Goal: Information Seeking & Learning: Learn about a topic

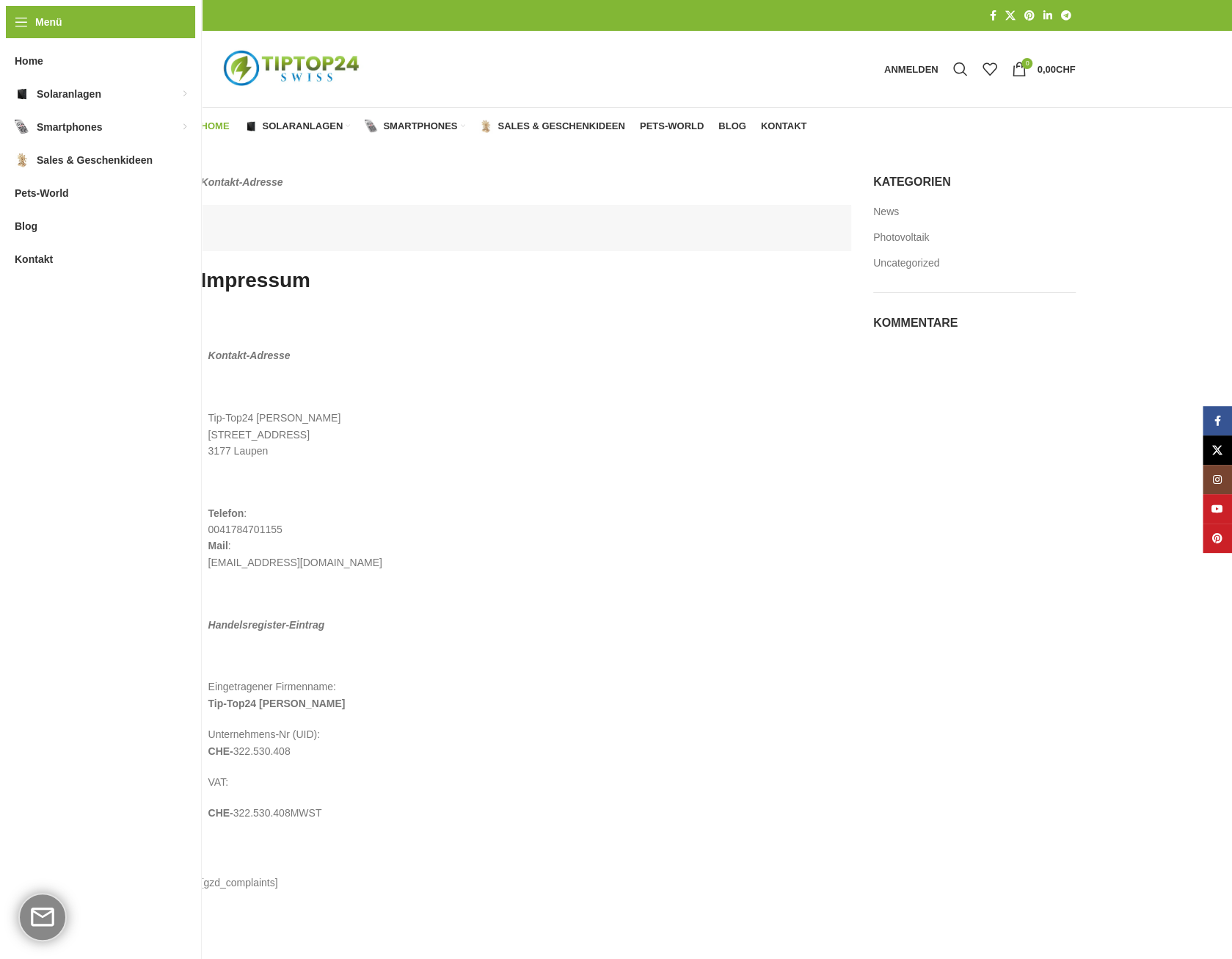
click at [226, 125] on span "Home" at bounding box center [215, 126] width 29 height 12
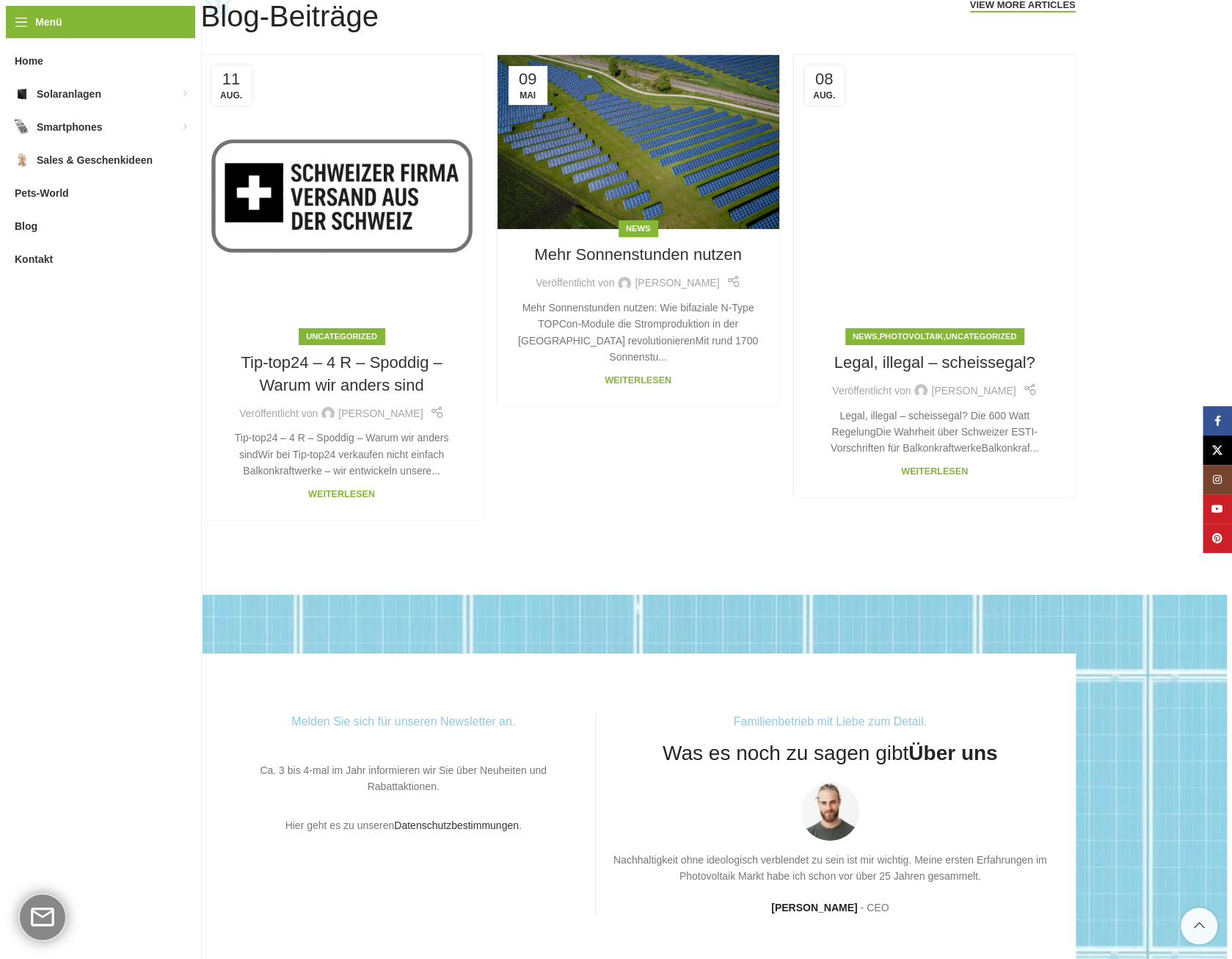
scroll to position [3286, 0]
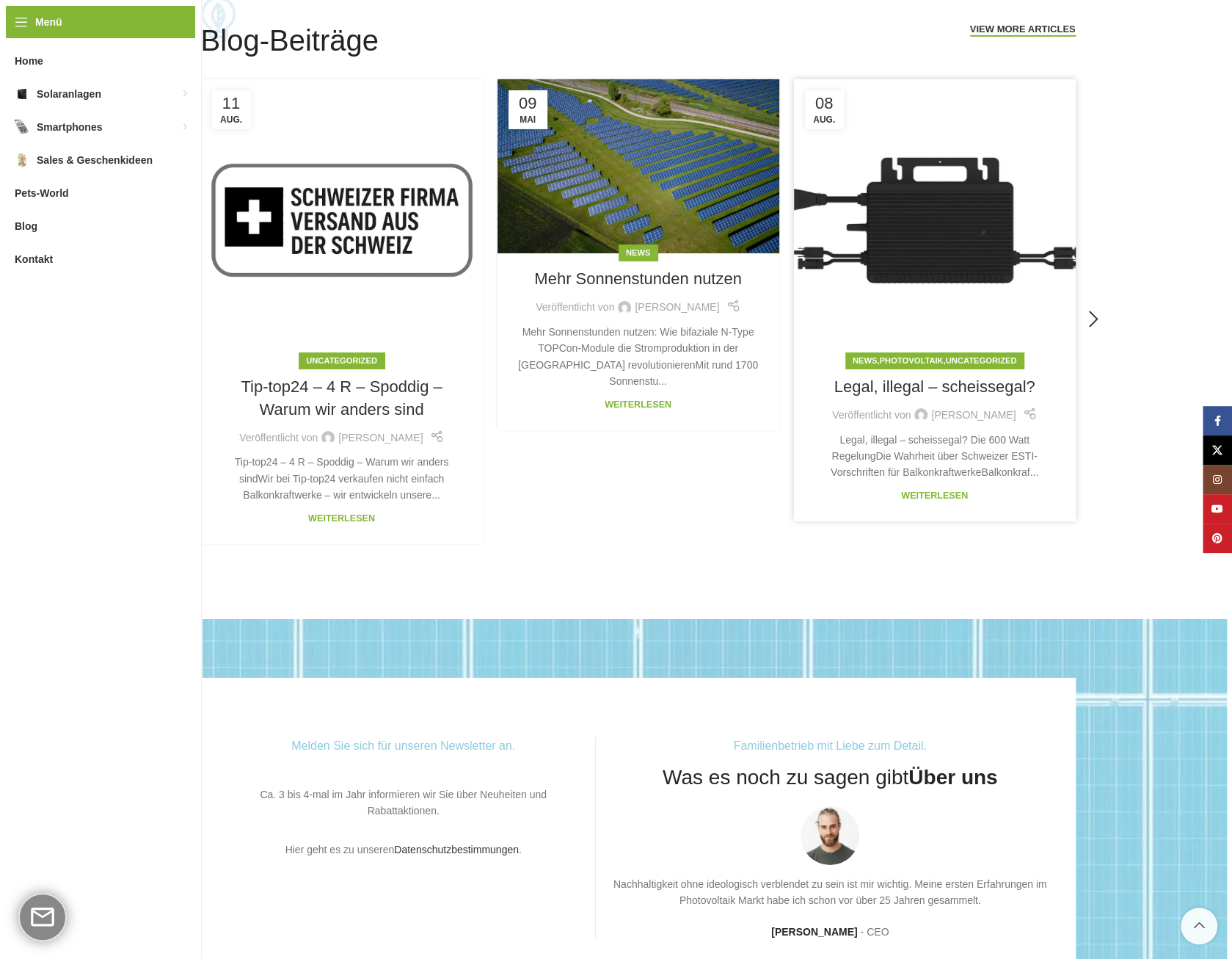
click at [924, 506] on div "News , Photovoltaik , Uncategorized Legal, illegal – scheissegal? Veröffentlich…" at bounding box center [935, 441] width 282 height 160
click at [942, 473] on div "Legal, illegal – scheissegal? Die 600 Watt RegelungDie Wahrheit über Schweizer …" at bounding box center [936, 456] width 245 height 49
click at [973, 264] on link "3 / 4" at bounding box center [935, 219] width 282 height 282
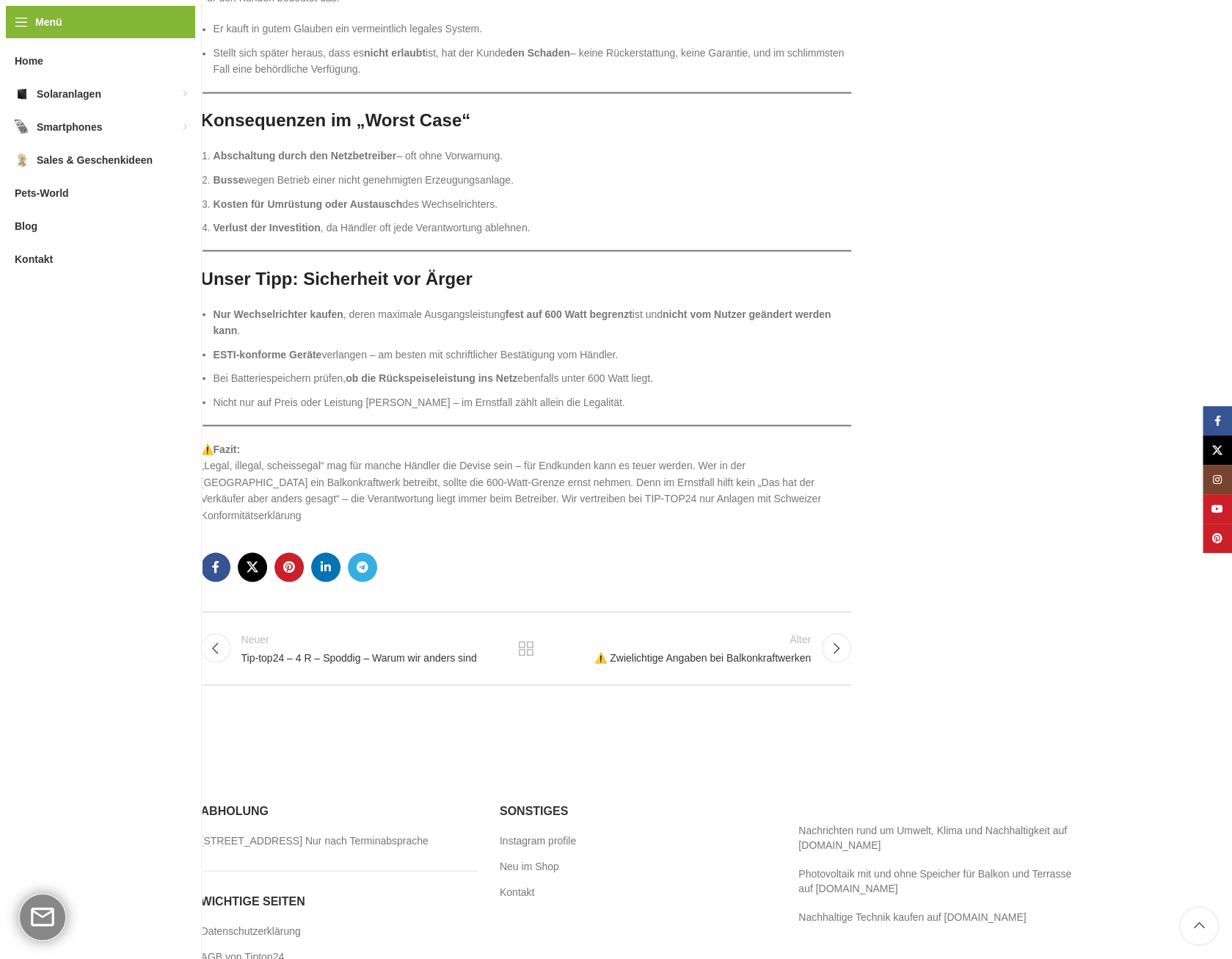
scroll to position [1688, 0]
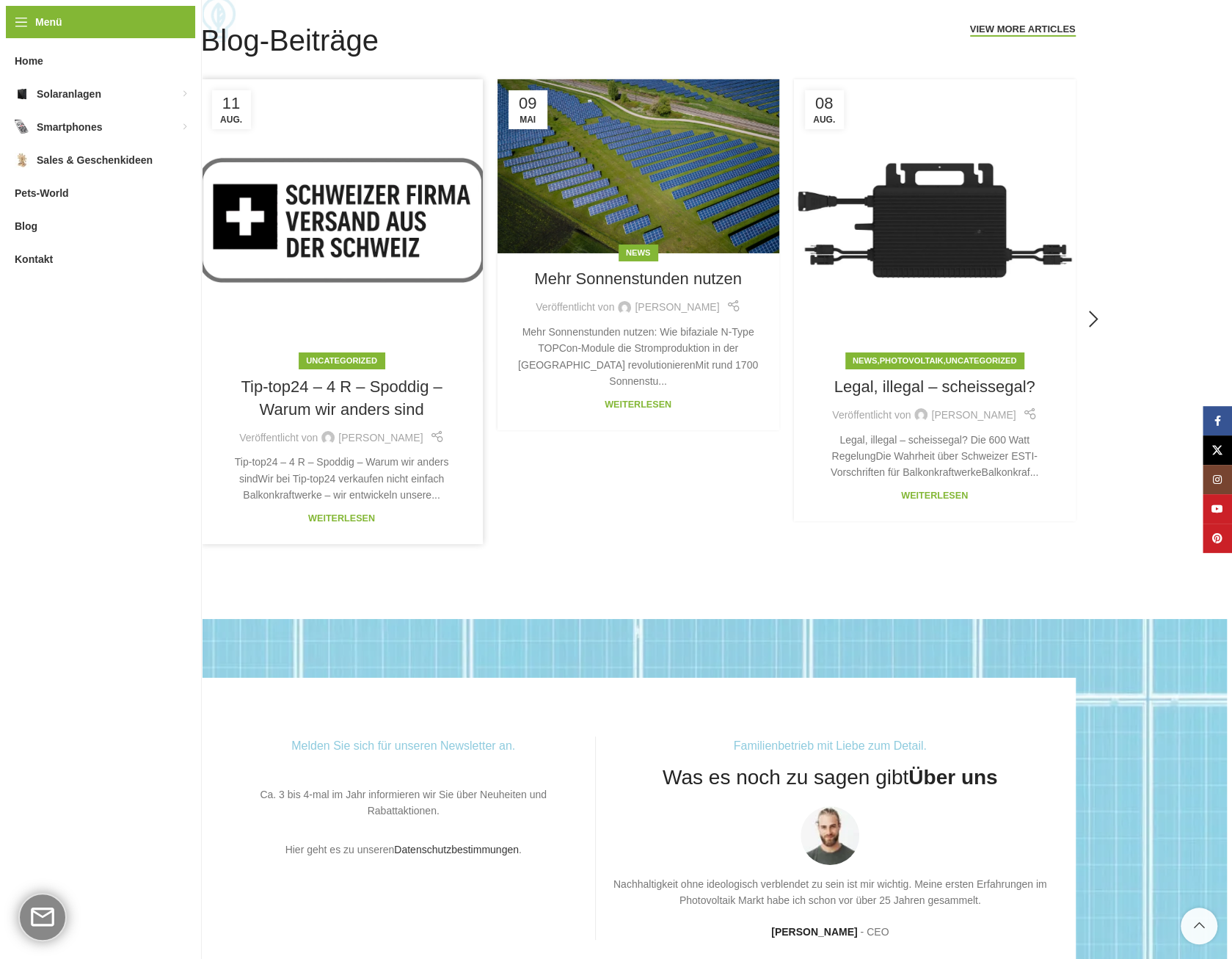
click at [382, 399] on h3 "Tip-top24 – 4 R – Spoddig – Warum wir anders sind" at bounding box center [342, 398] width 245 height 46
click at [348, 516] on link "Weiterlesen" at bounding box center [342, 518] width 67 height 10
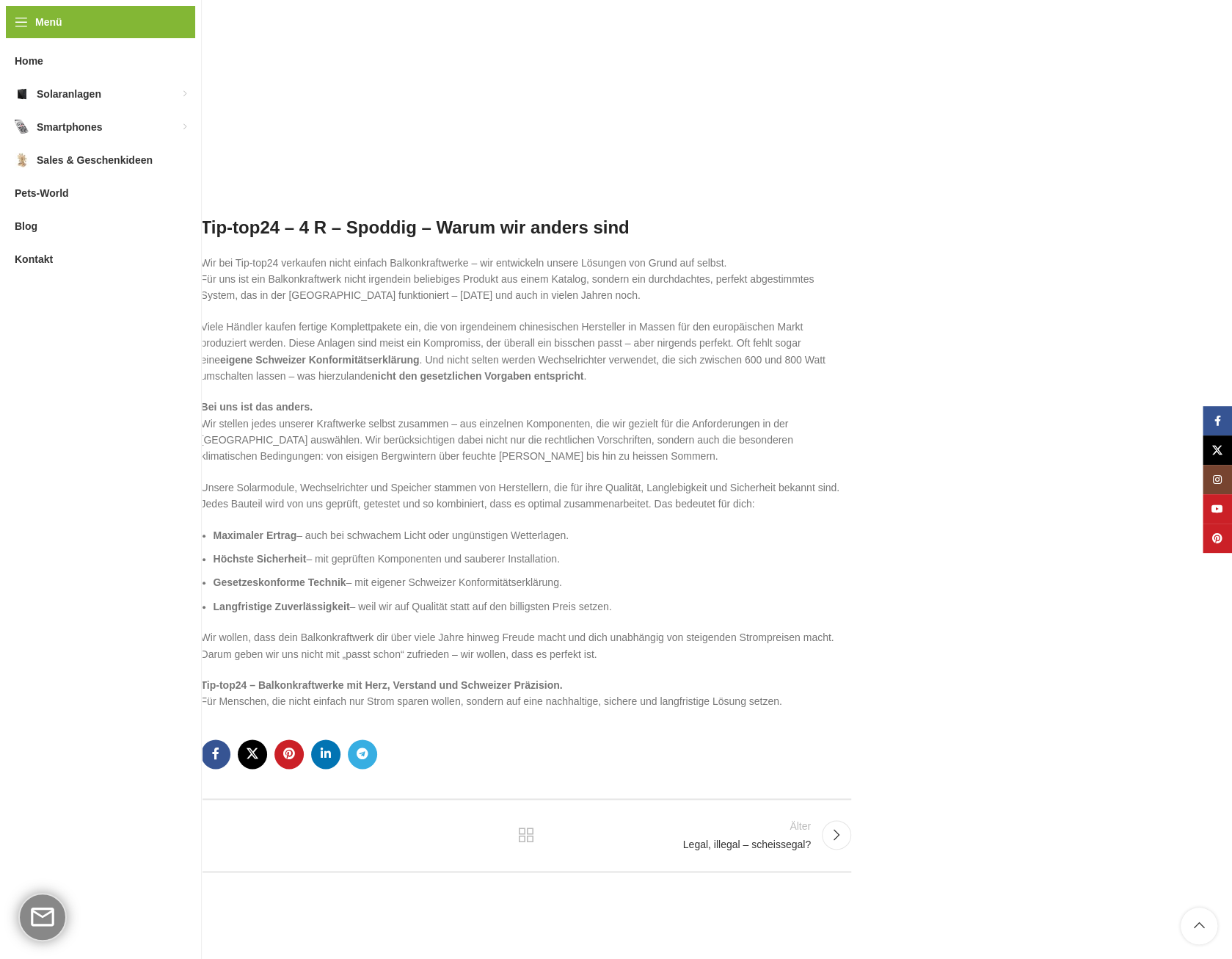
scroll to position [734, 0]
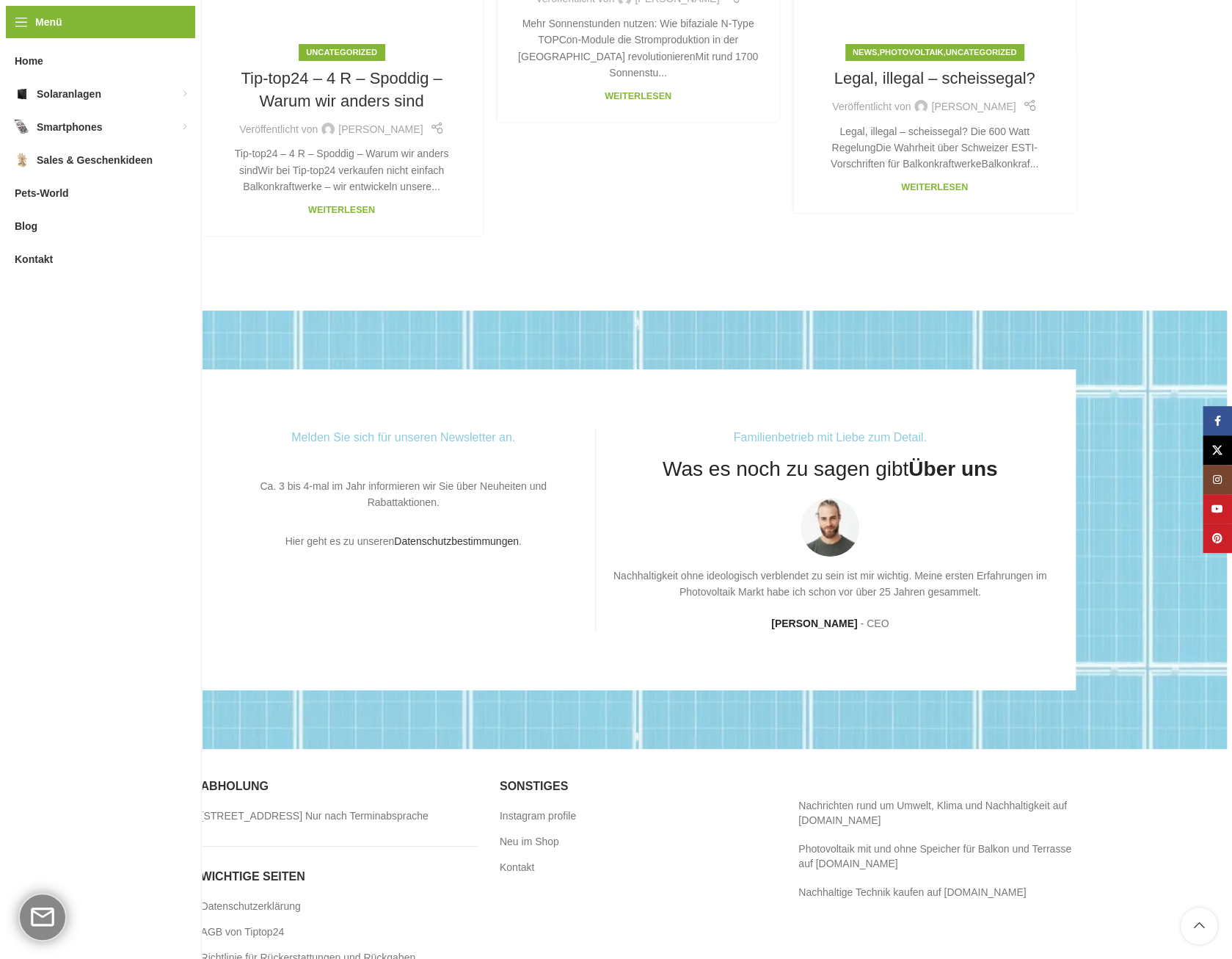
scroll to position [3653, 0]
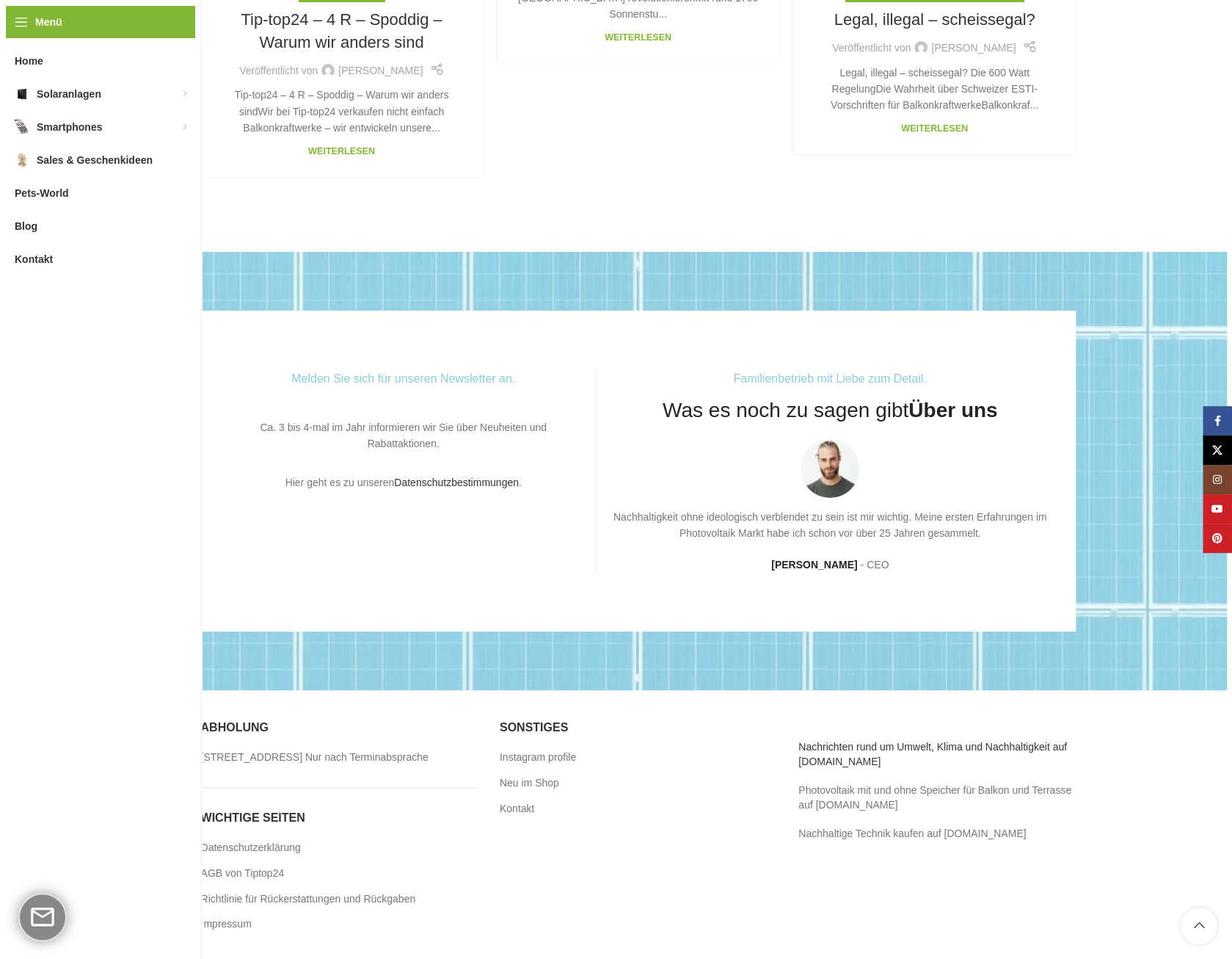
click at [845, 743] on link "Nachrichten rund um Umwelt, Klima und Nachhaltigkeit auf [DOMAIN_NAME]" at bounding box center [933, 754] width 269 height 26
